Goal: Book appointment/travel/reservation

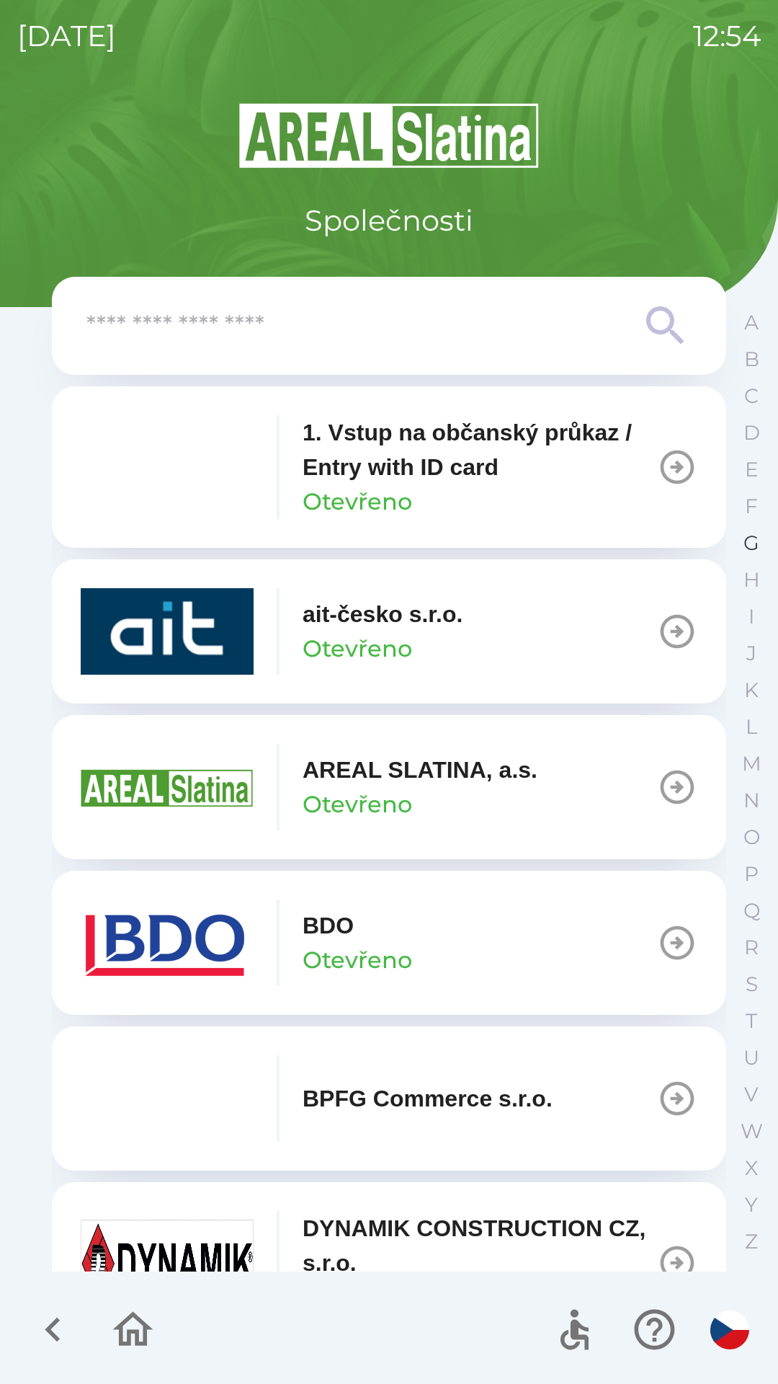
click at [751, 546] on p "G" at bounding box center [752, 542] width 16 height 25
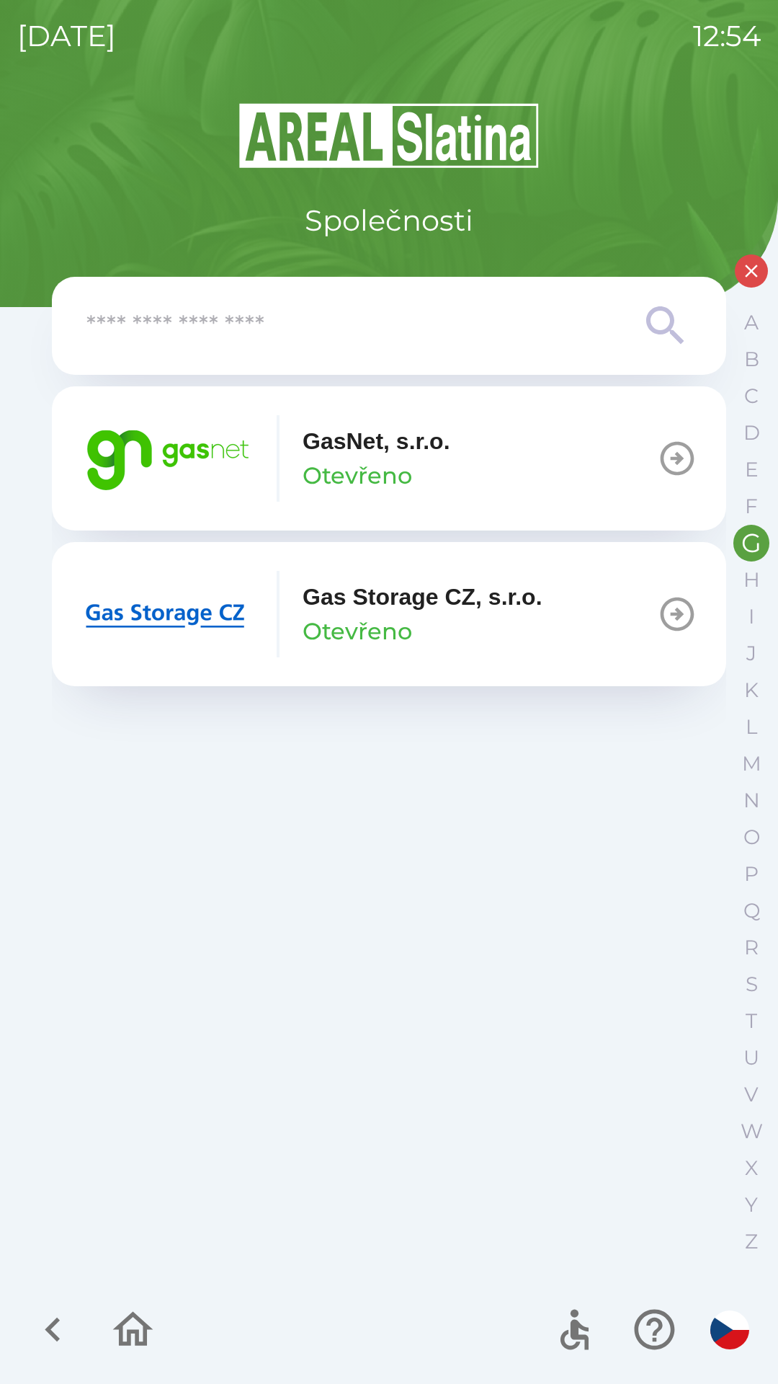
click at [218, 459] on img "button" at bounding box center [167, 458] width 173 height 86
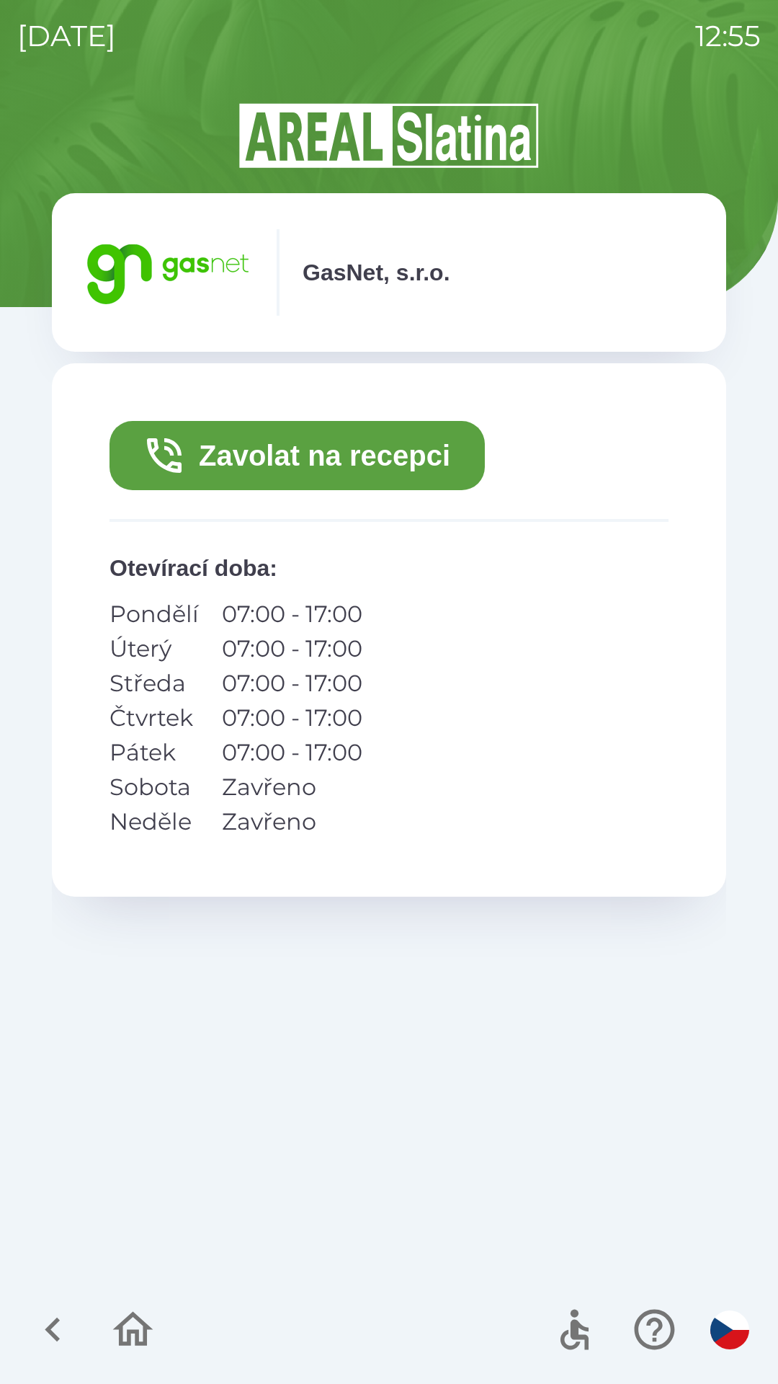
click at [451, 451] on button "Zavolat na recepci" at bounding box center [297, 455] width 375 height 69
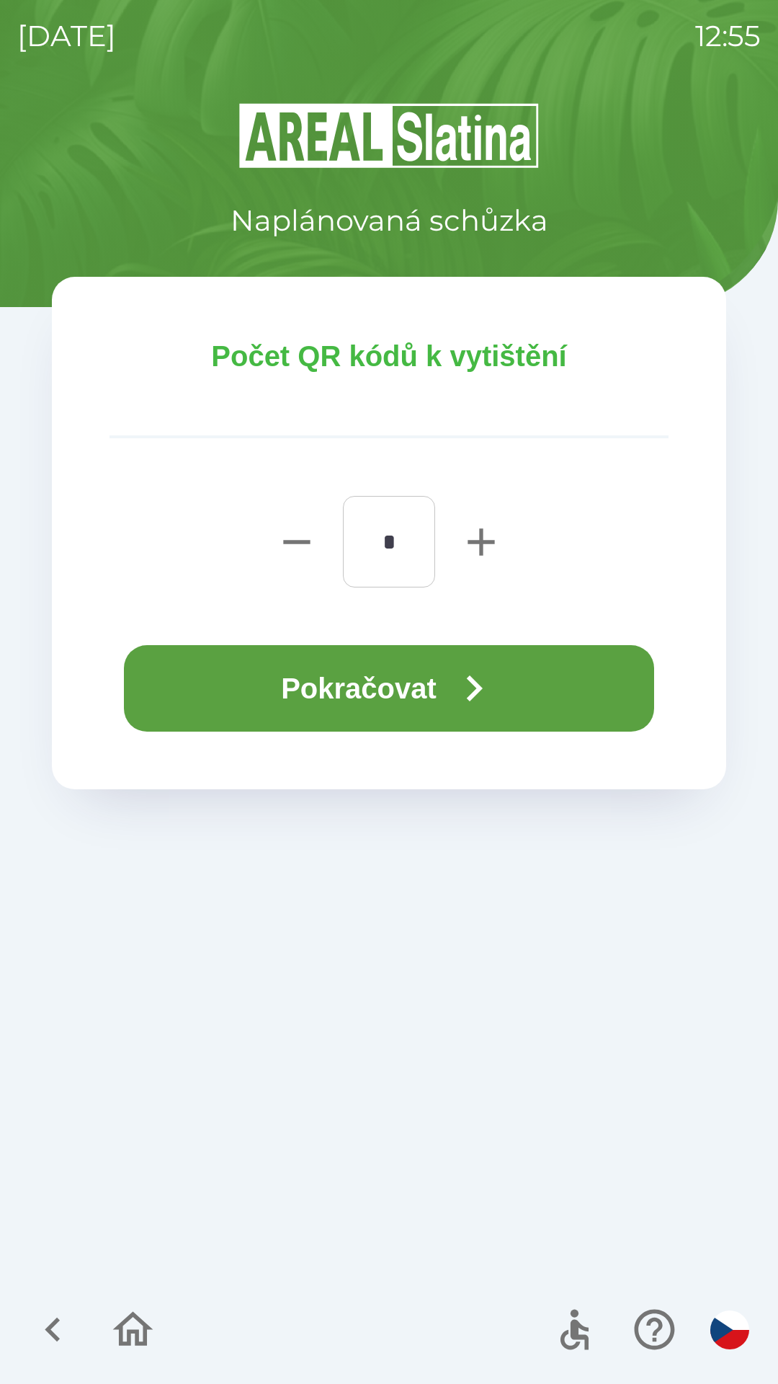
click at [406, 680] on button "Pokračovat" at bounding box center [389, 688] width 530 height 86
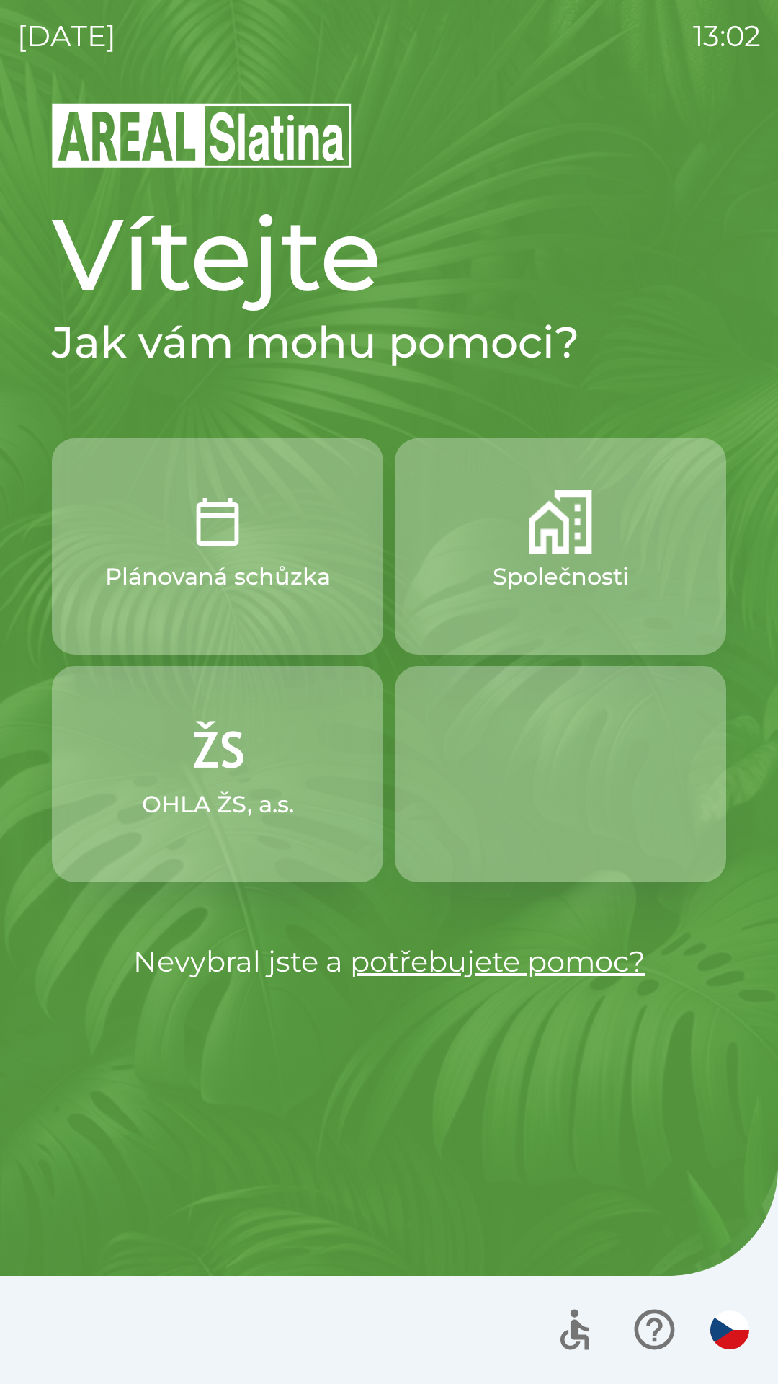
click at [559, 564] on p "Společnosti" at bounding box center [561, 576] width 136 height 35
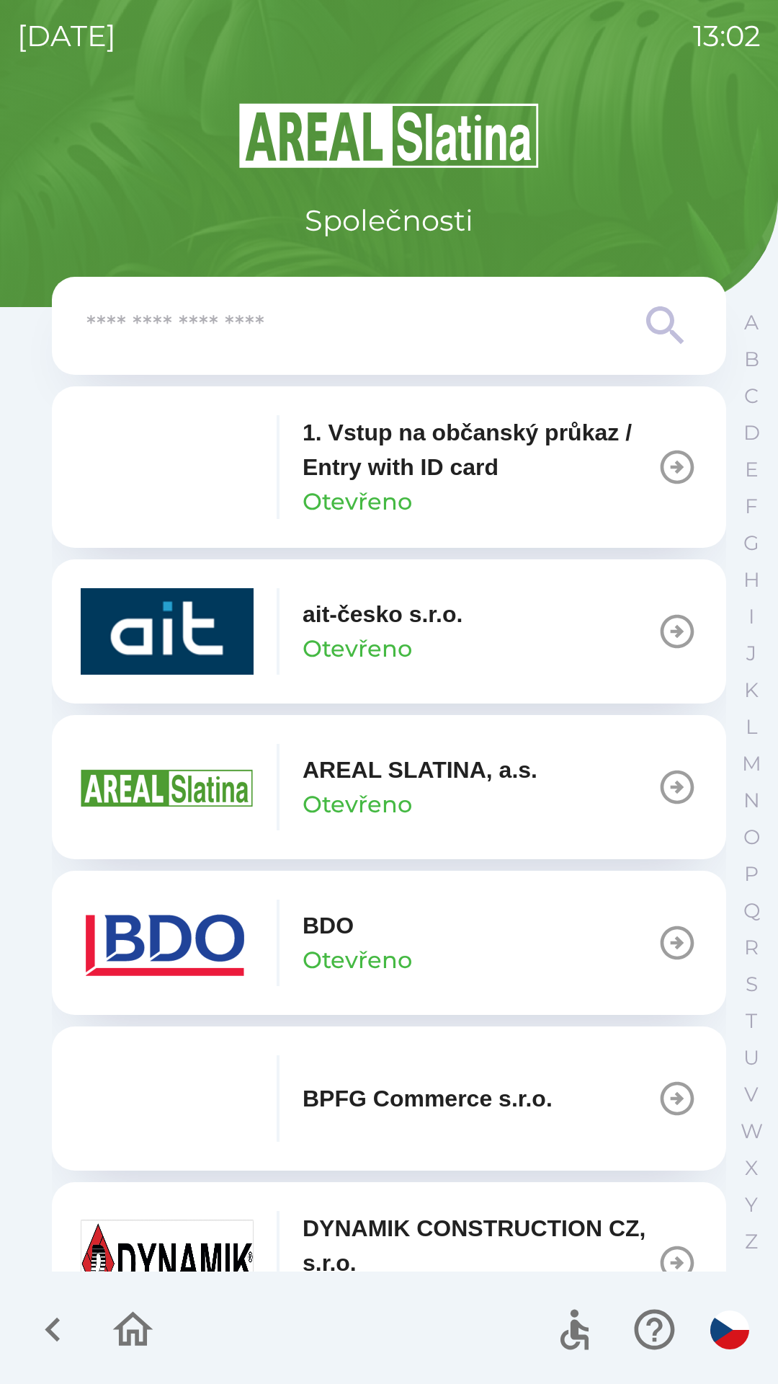
click at [339, 635] on p "Otevřeno" at bounding box center [358, 648] width 110 height 35
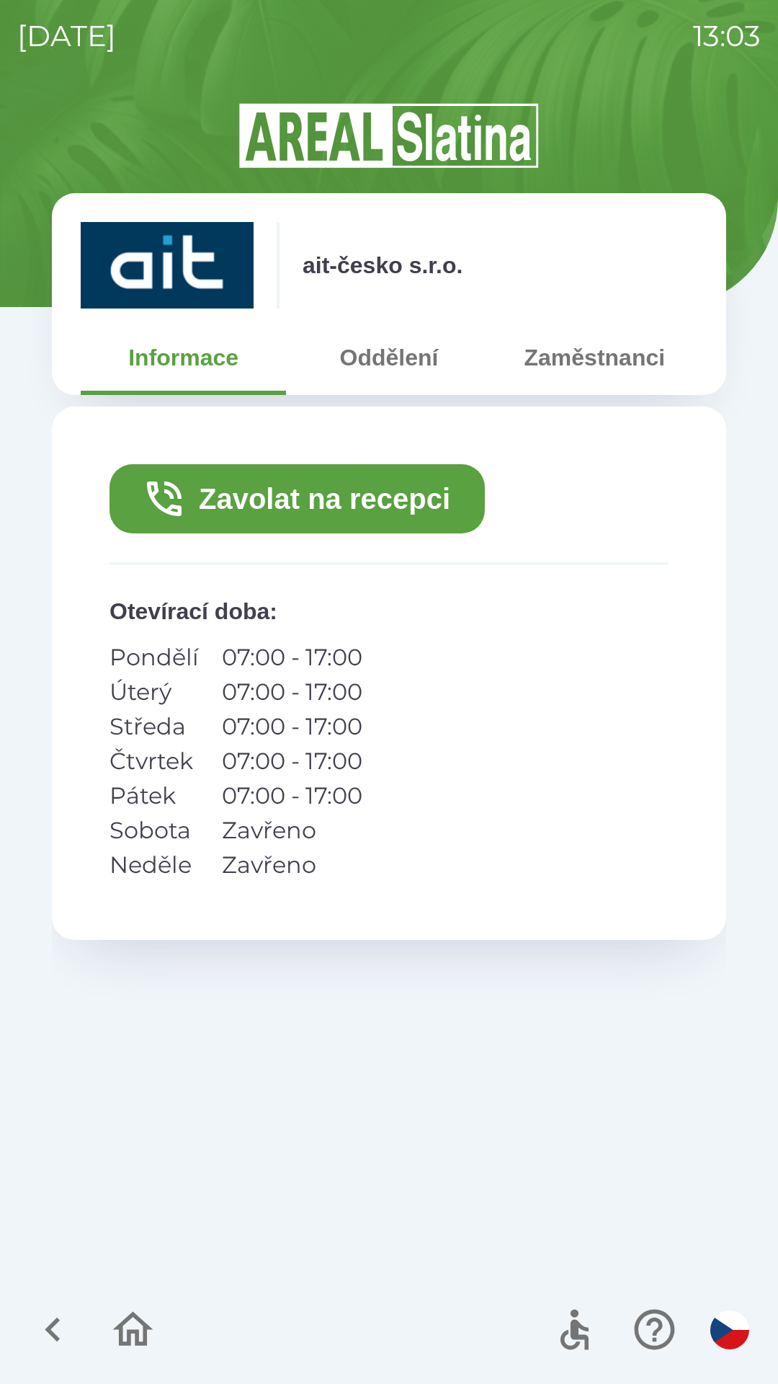
click at [351, 499] on button "Zavolat na recepci" at bounding box center [297, 498] width 375 height 69
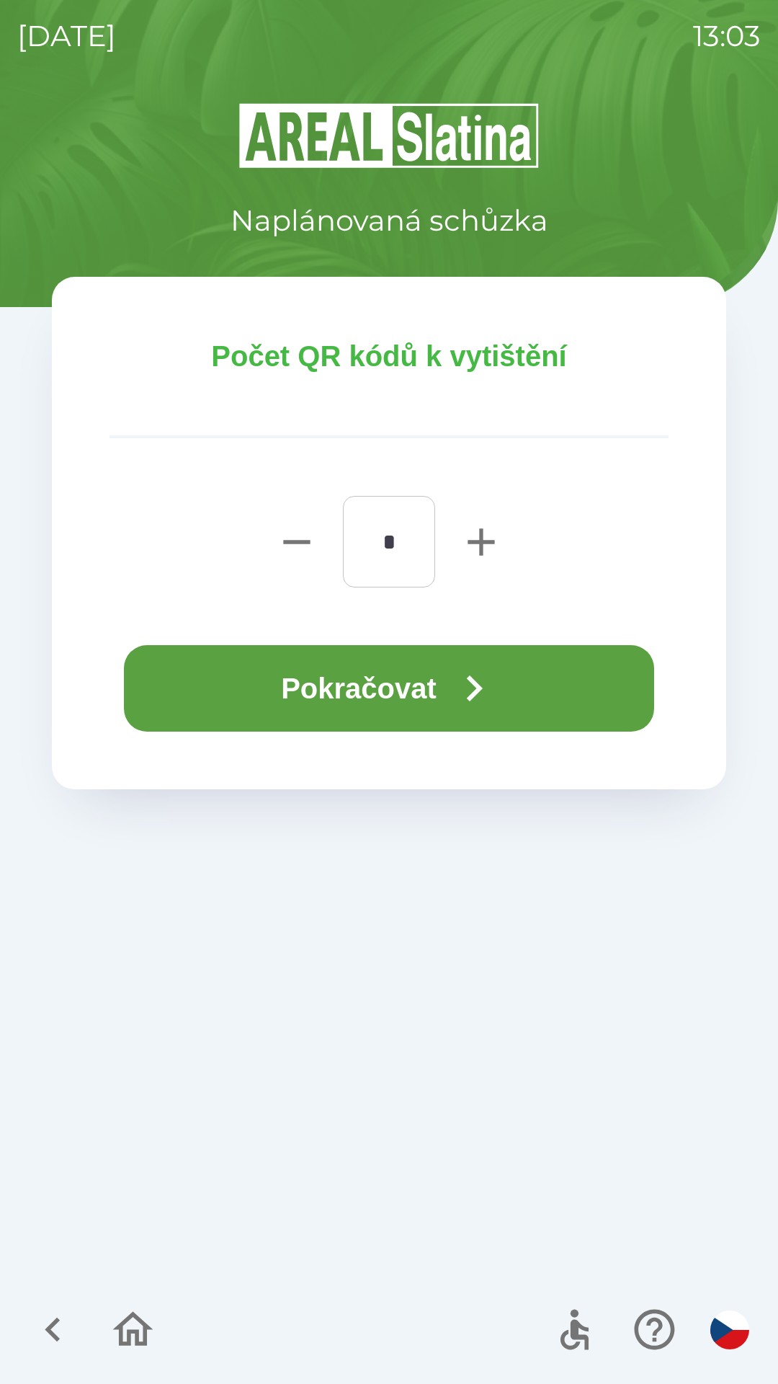
click at [480, 528] on icon "button" at bounding box center [481, 542] width 46 height 46
click at [479, 519] on icon "button" at bounding box center [481, 542] width 46 height 46
click at [481, 539] on icon "button" at bounding box center [481, 541] width 27 height 27
type input "*"
click at [380, 686] on button "Pokračovat" at bounding box center [389, 688] width 530 height 86
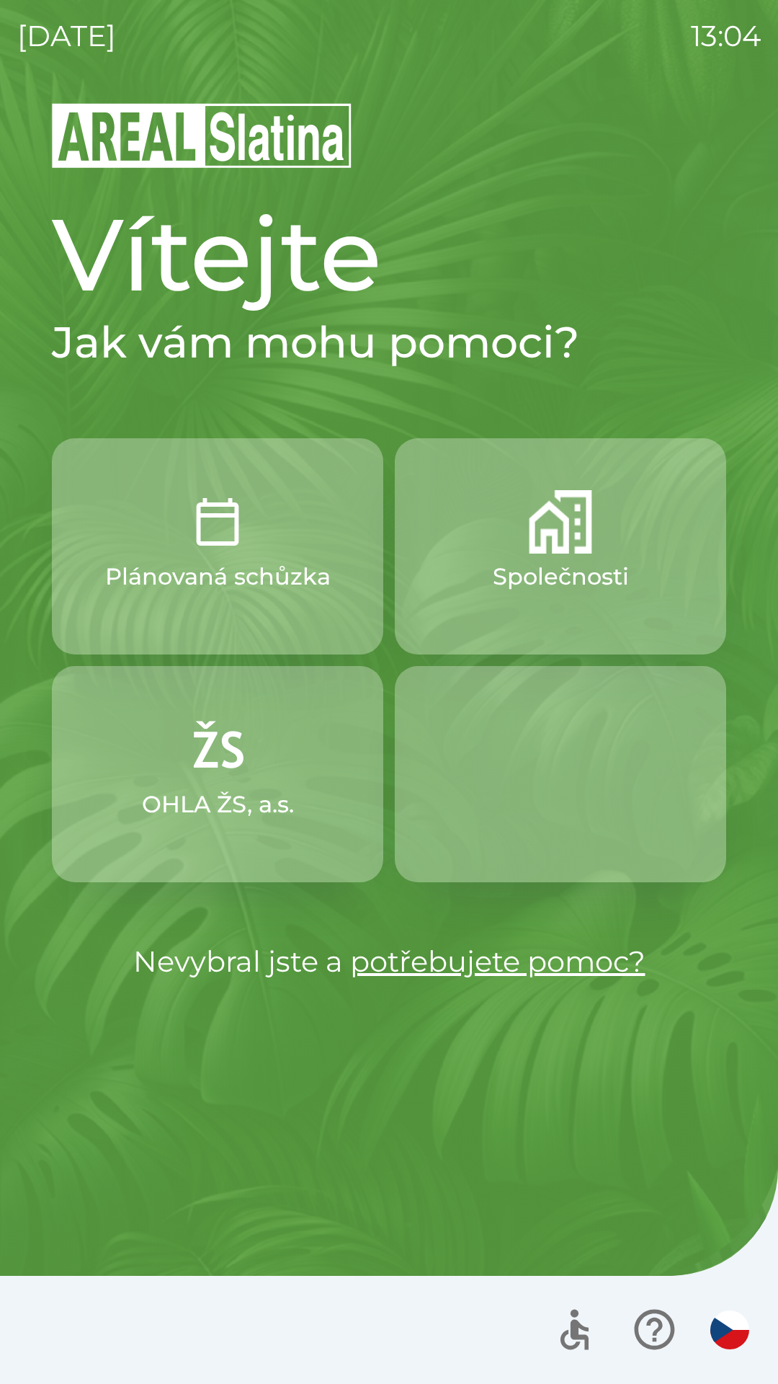
click at [531, 561] on p "Společnosti" at bounding box center [561, 576] width 136 height 35
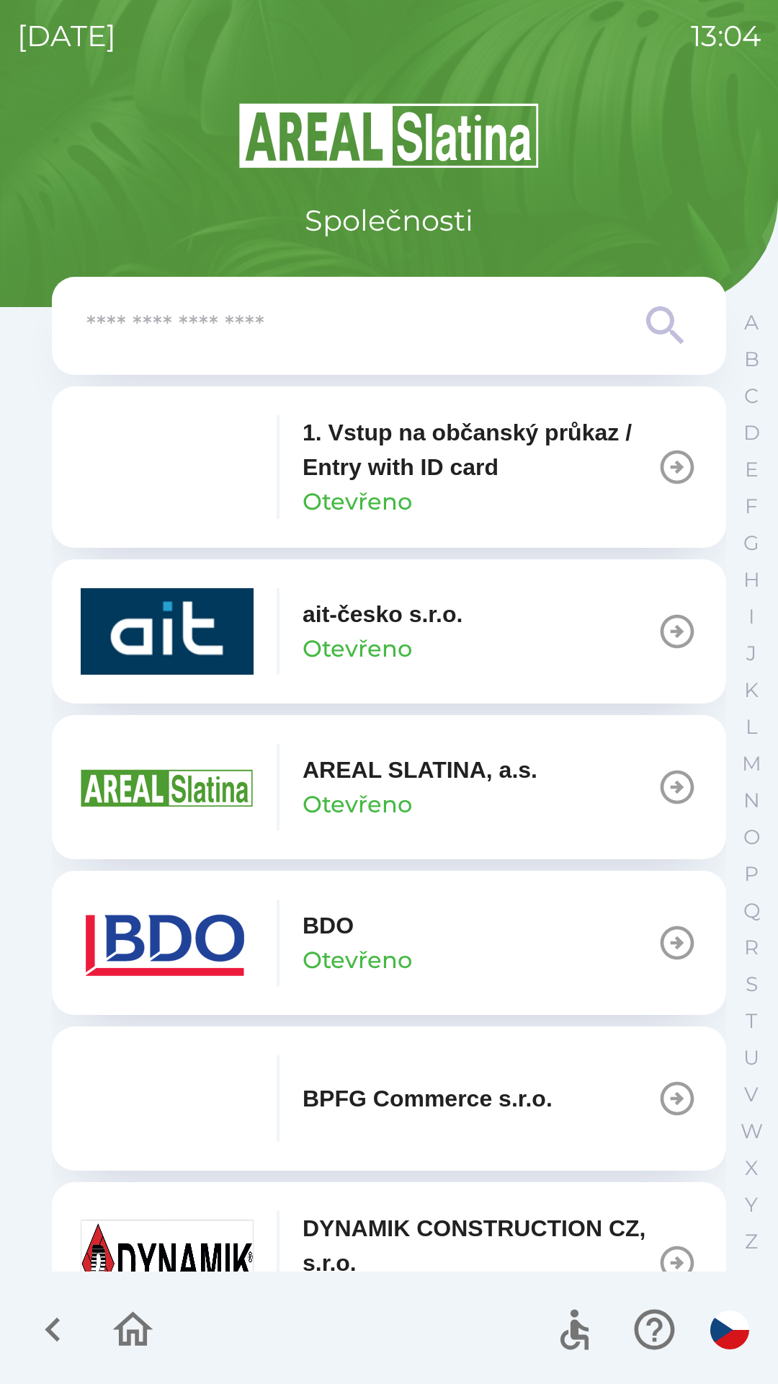
click at [393, 630] on p "ait-česko s.r.o." at bounding box center [383, 614] width 160 height 35
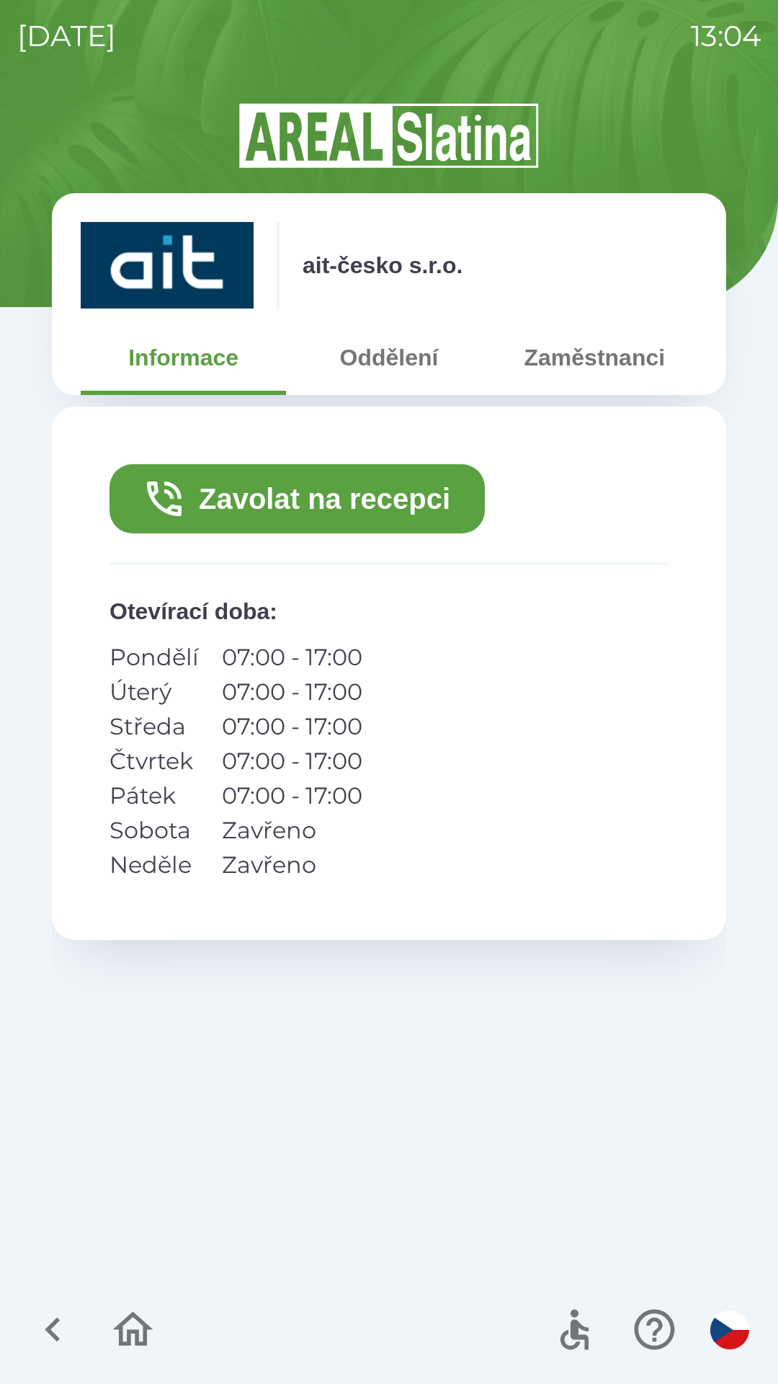
click at [337, 499] on button "Zavolat na recepci" at bounding box center [297, 498] width 375 height 69
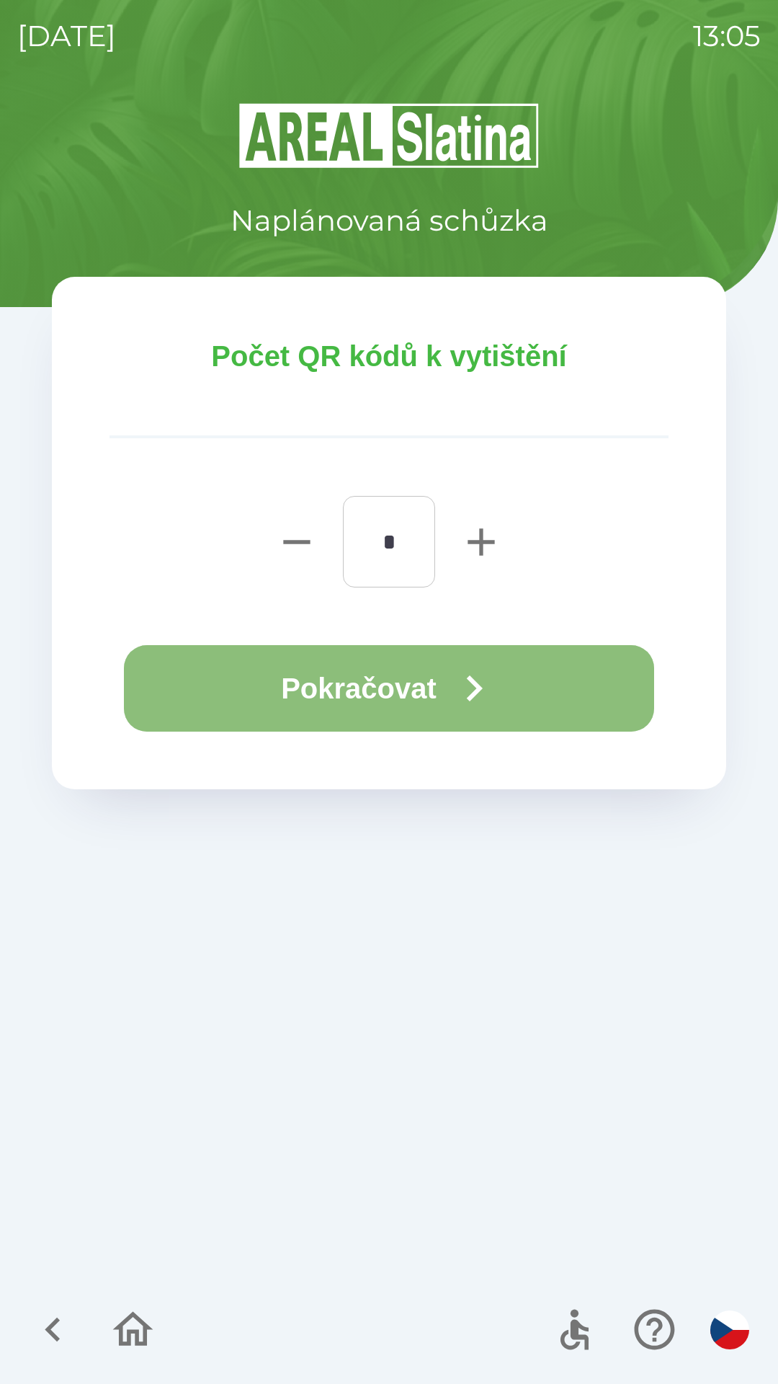
click at [510, 677] on button "Pokračovat" at bounding box center [389, 688] width 530 height 86
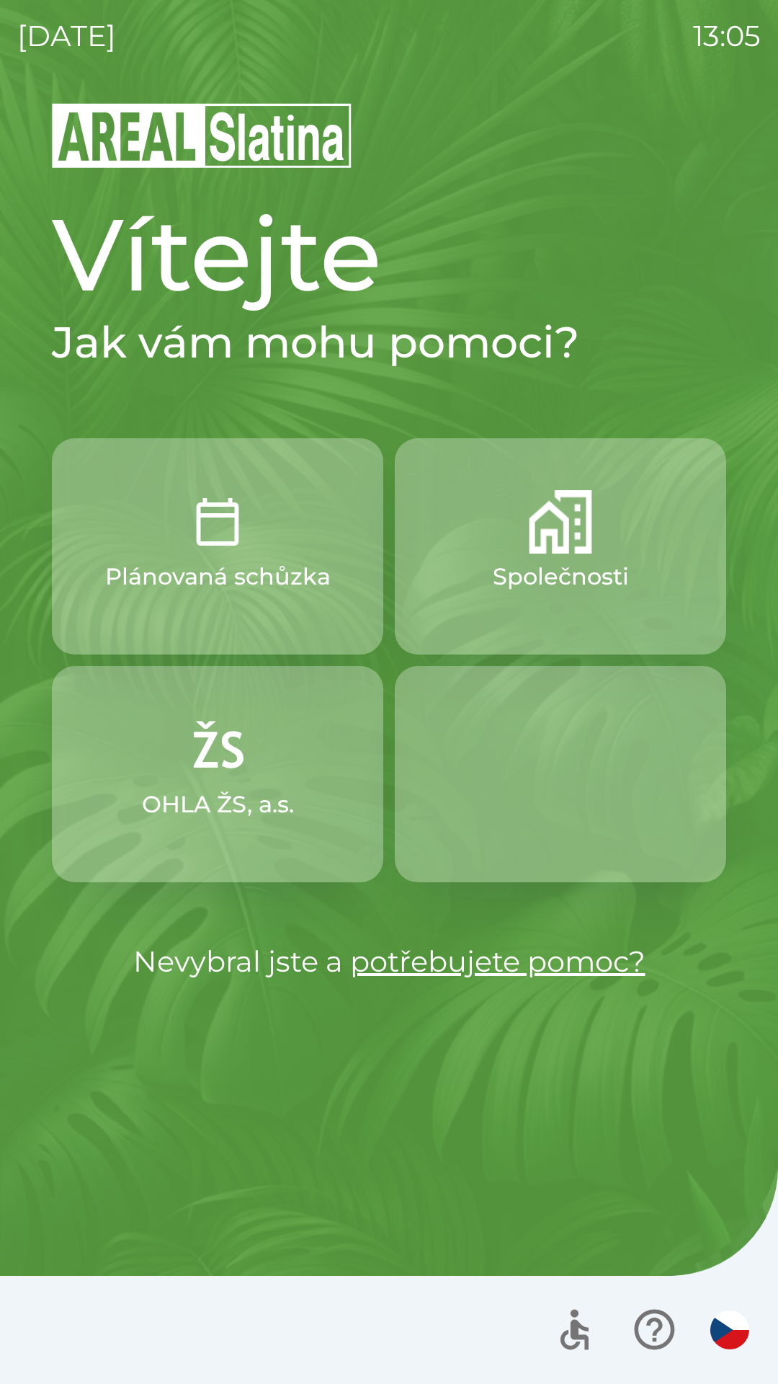
click at [528, 586] on p "Společnosti" at bounding box center [561, 576] width 136 height 35
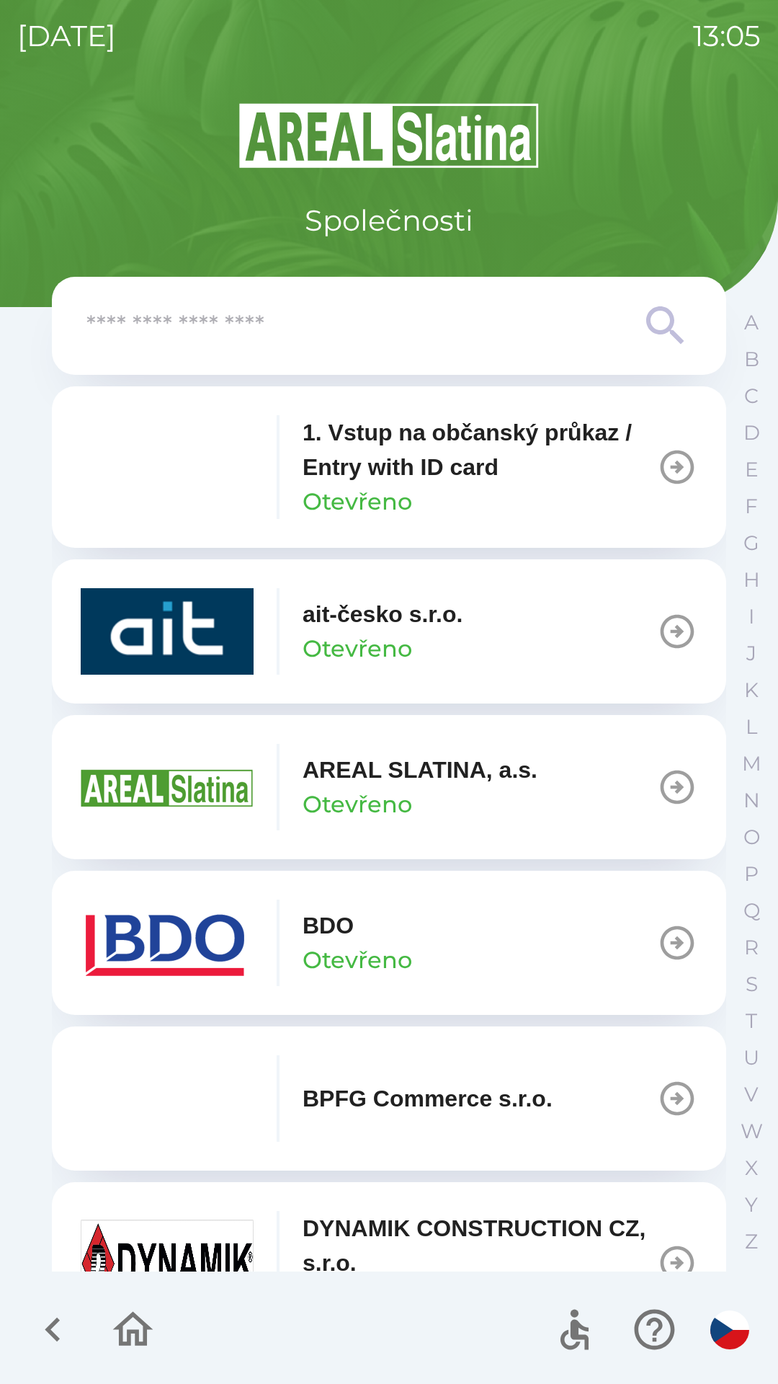
click at [452, 783] on p "AREAL SLATINA, a.s." at bounding box center [420, 769] width 235 height 35
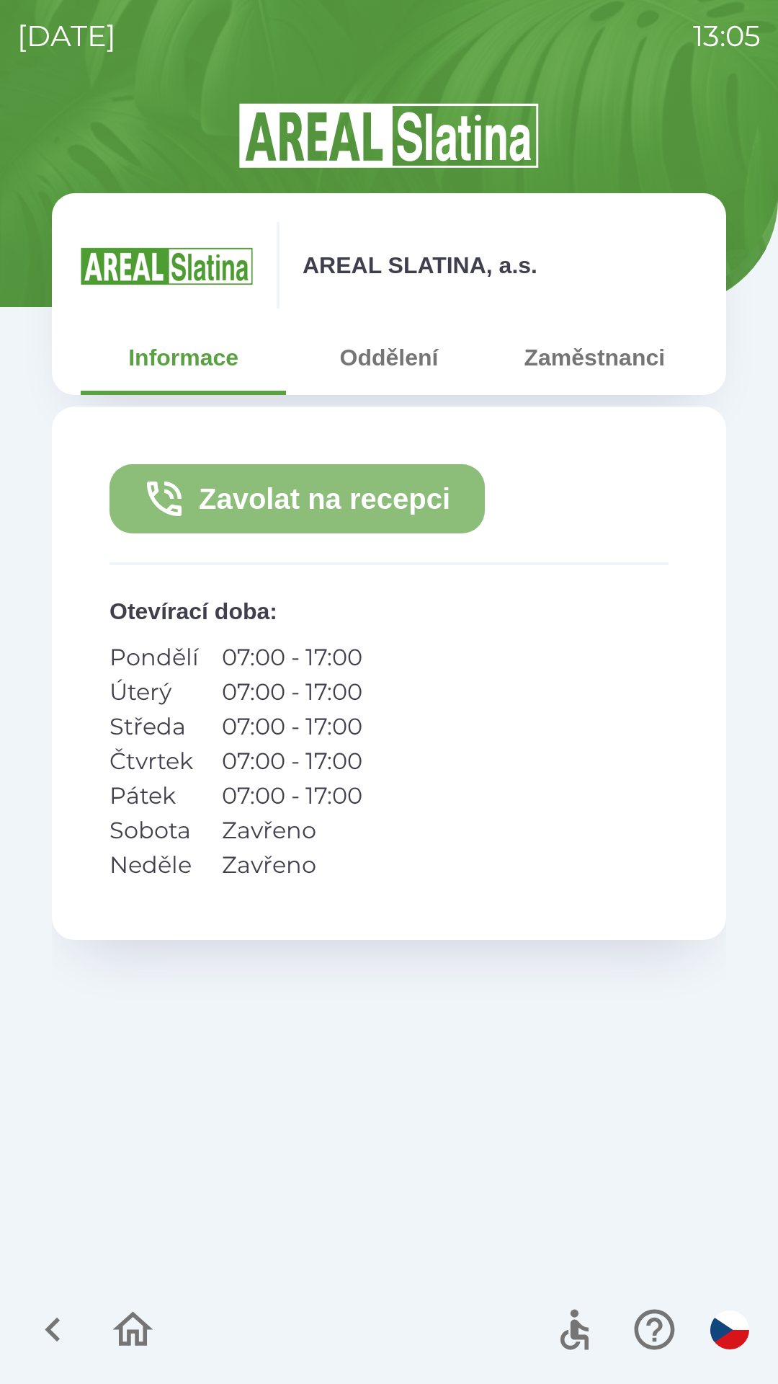
click at [320, 502] on button "Zavolat na recepci" at bounding box center [297, 498] width 375 height 69
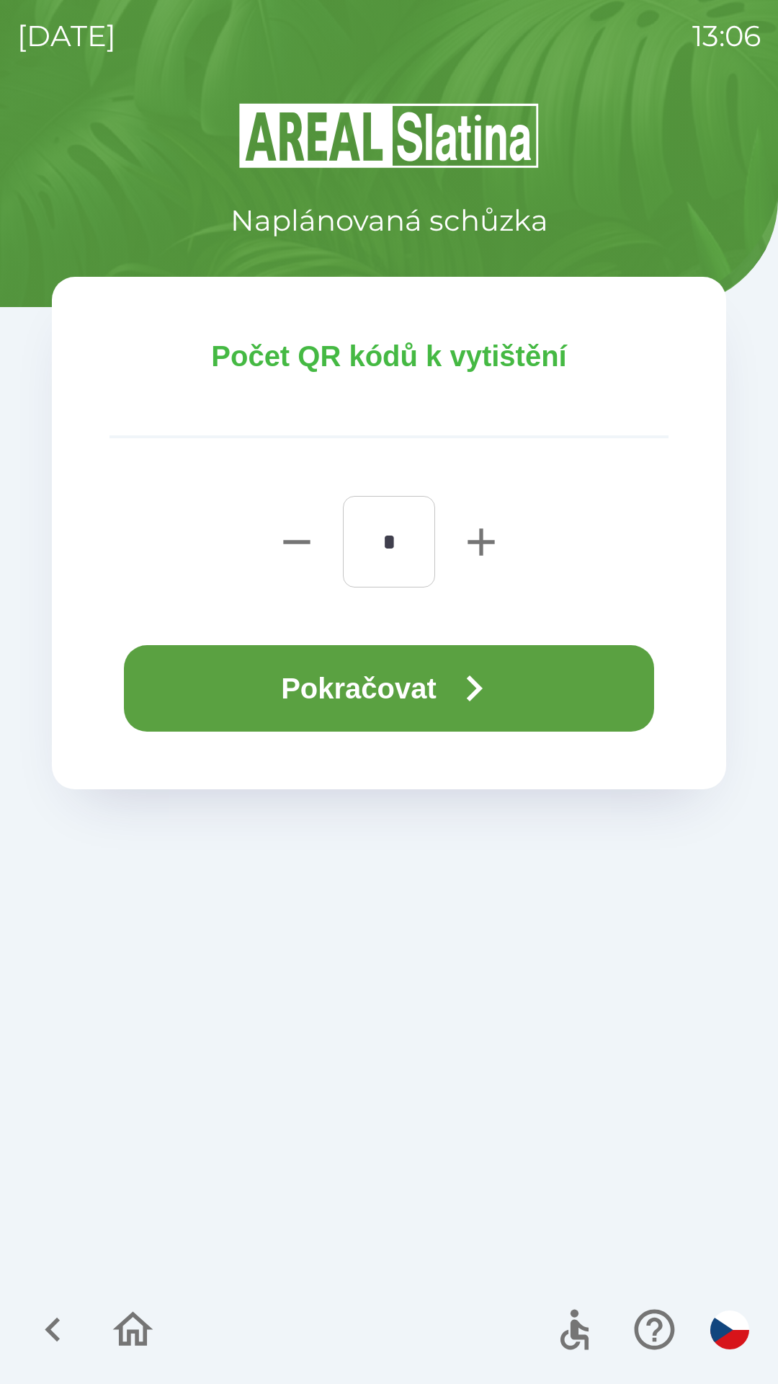
click at [414, 701] on button "Pokračovat" at bounding box center [389, 688] width 530 height 86
